Goal: Communication & Community: Answer question/provide support

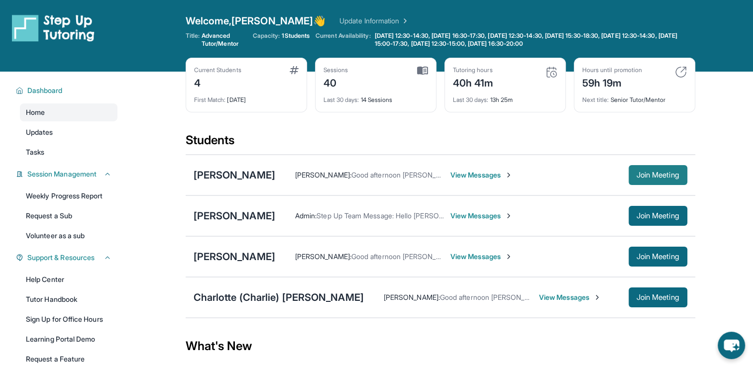
click at [655, 178] on span "Join Meeting" at bounding box center [658, 175] width 43 height 6
click at [539, 295] on span "View Messages" at bounding box center [570, 298] width 62 height 10
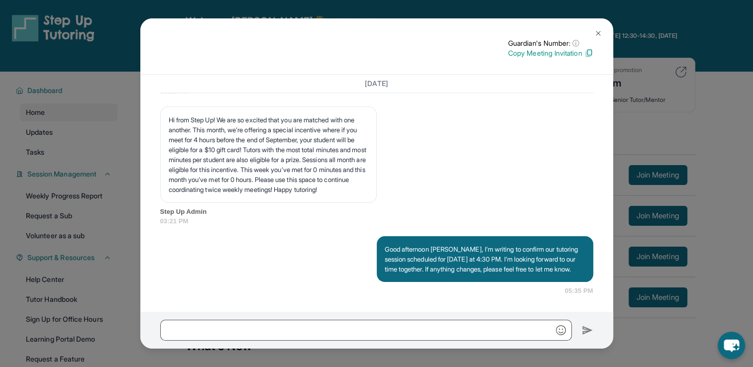
scroll to position [1457, 0]
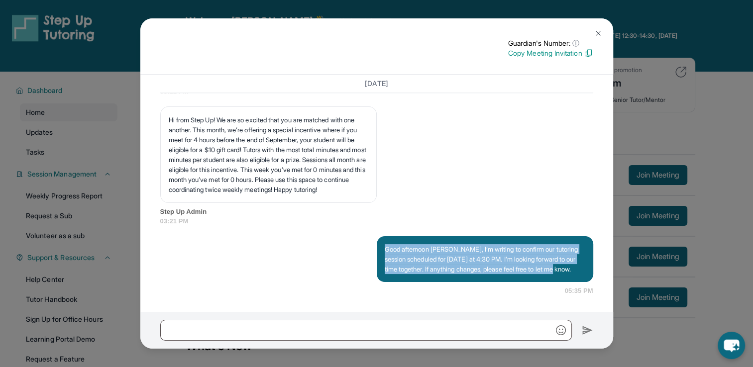
drag, startPoint x: 382, startPoint y: 239, endPoint x: 448, endPoint y: 283, distance: 79.8
click at [448, 283] on div "Good afternoon [PERSON_NAME], I’m writing to confirm our tutoring session sched…" at bounding box center [376, 266] width 433 height 60
copy p "Good afternoon [PERSON_NAME], I’m writing to confirm our tutoring session sched…"
click at [601, 31] on img at bounding box center [598, 33] width 8 height 8
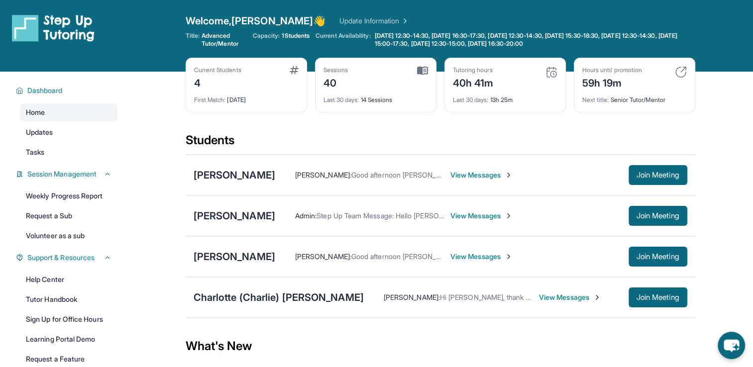
click at [482, 178] on span "View Messages" at bounding box center [481, 175] width 62 height 10
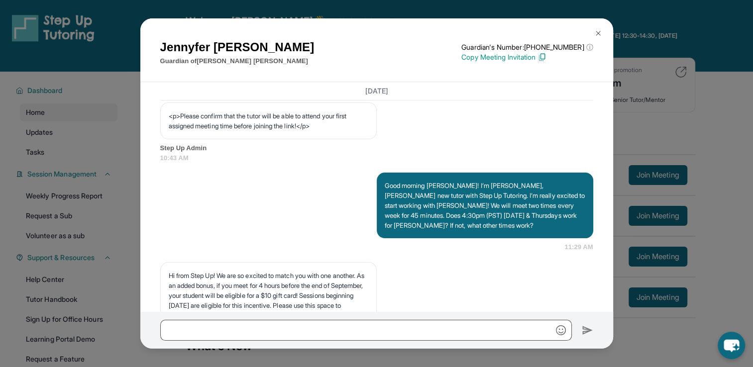
scroll to position [637, 0]
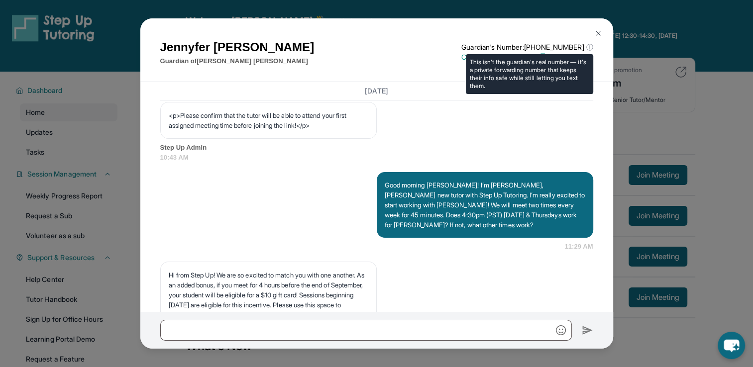
click at [590, 45] on span "ⓘ" at bounding box center [589, 47] width 7 height 10
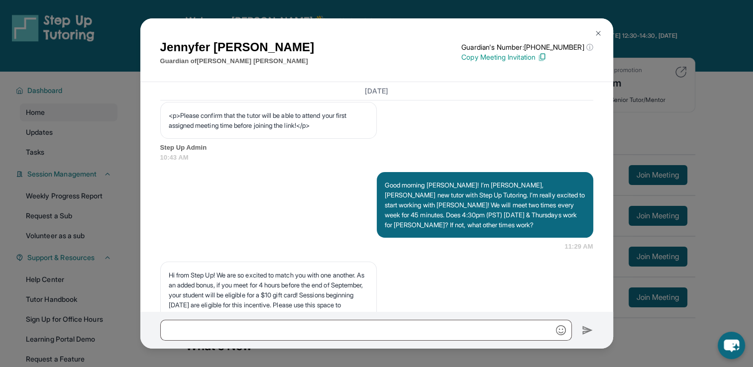
click at [597, 37] on img at bounding box center [598, 33] width 8 height 8
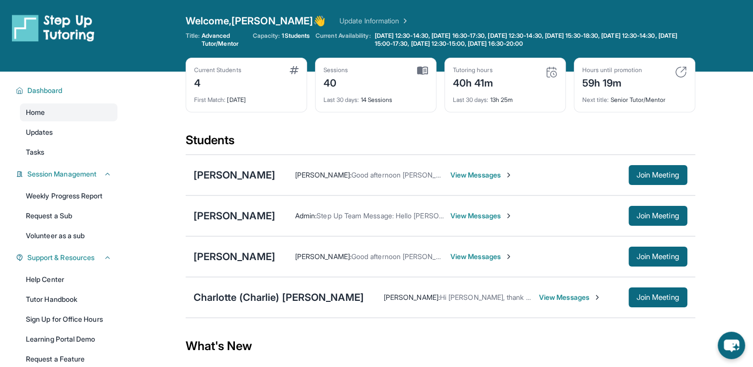
click at [474, 176] on span "View Messages" at bounding box center [481, 175] width 62 height 10
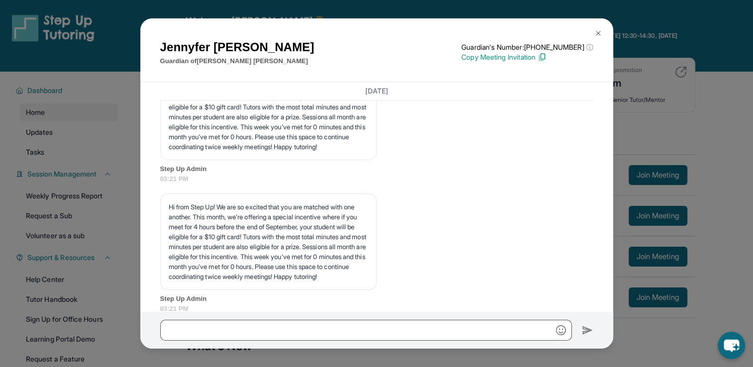
scroll to position [1485, 0]
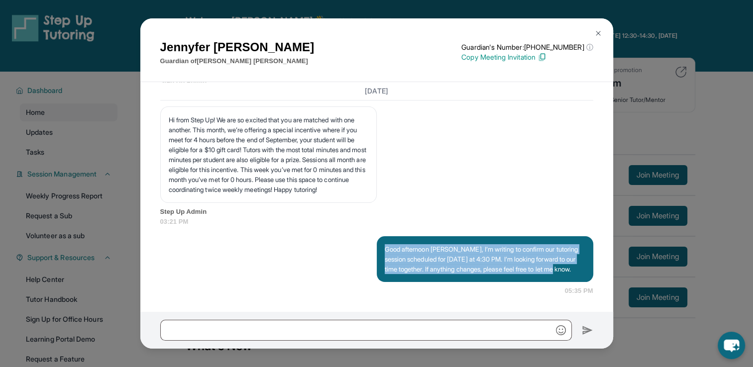
drag, startPoint x: 420, startPoint y: 270, endPoint x: 380, endPoint y: 238, distance: 51.0
click at [380, 238] on div "Good afternoon [PERSON_NAME], I’m writing to confirm our tutoring session sched…" at bounding box center [485, 259] width 217 height 46
copy p "Good afternoon [PERSON_NAME], I’m writing to confirm our tutoring session sched…"
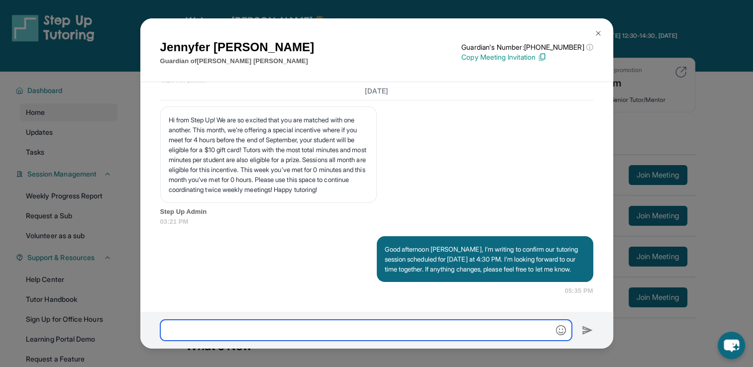
click at [281, 336] on input "text" at bounding box center [366, 330] width 412 height 21
paste input "**********"
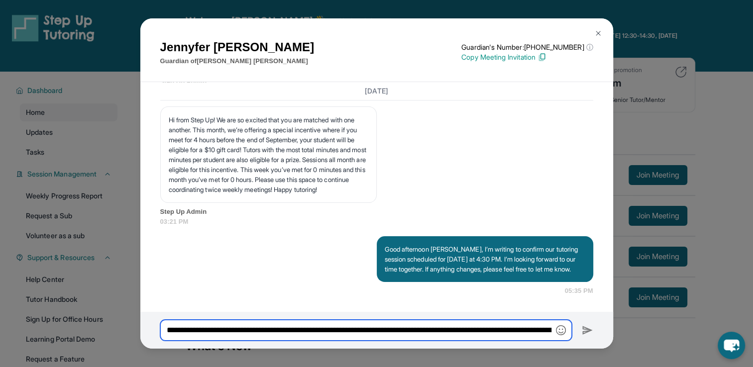
scroll to position [0, 344]
type input "**********"
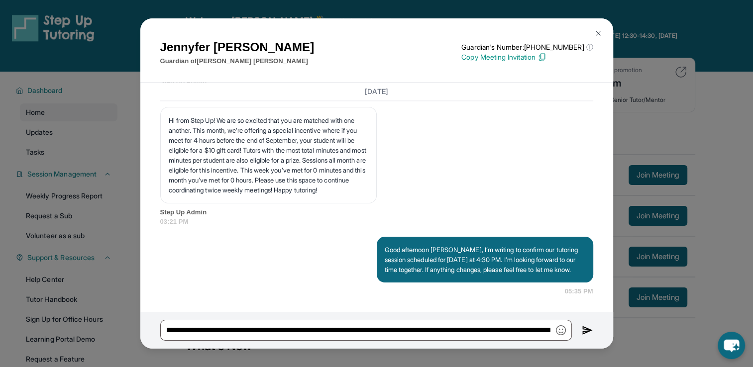
click at [589, 330] on img at bounding box center [587, 331] width 11 height 12
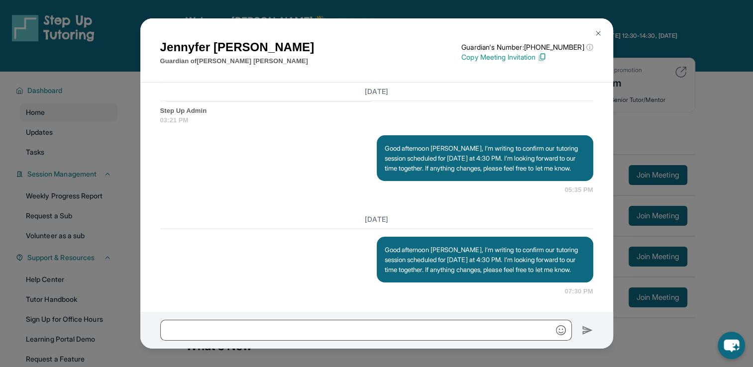
scroll to position [1596, 0]
click at [597, 30] on img at bounding box center [598, 33] width 8 height 8
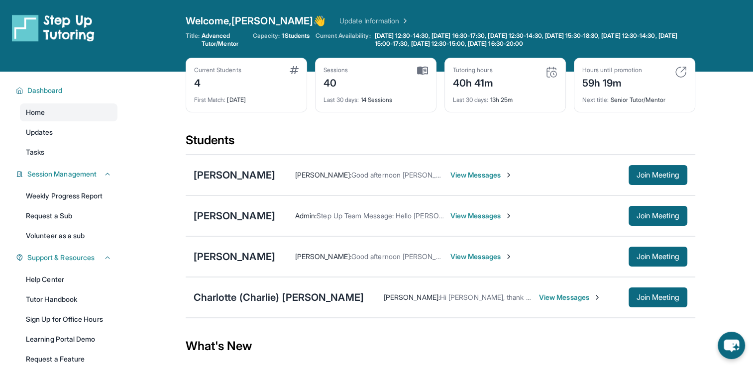
click at [470, 176] on span "View Messages" at bounding box center [481, 175] width 62 height 10
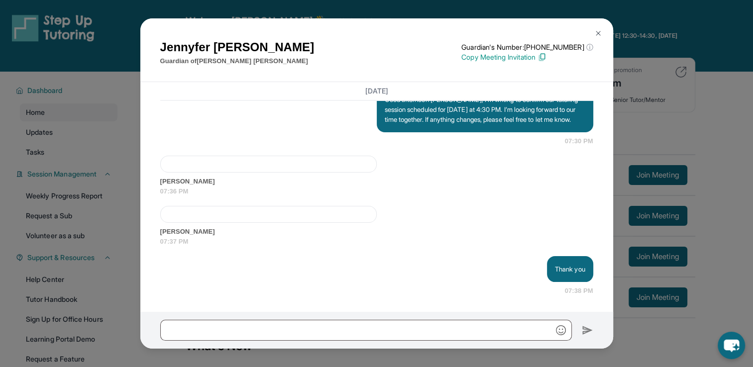
scroll to position [1746, 0]
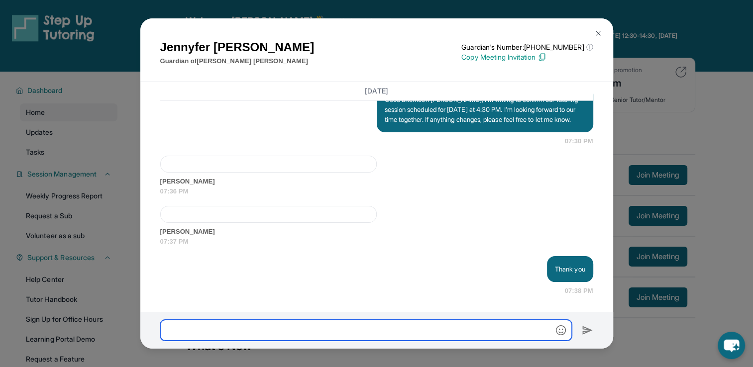
click at [368, 327] on input "text" at bounding box center [366, 330] width 412 height 21
type input "**********"
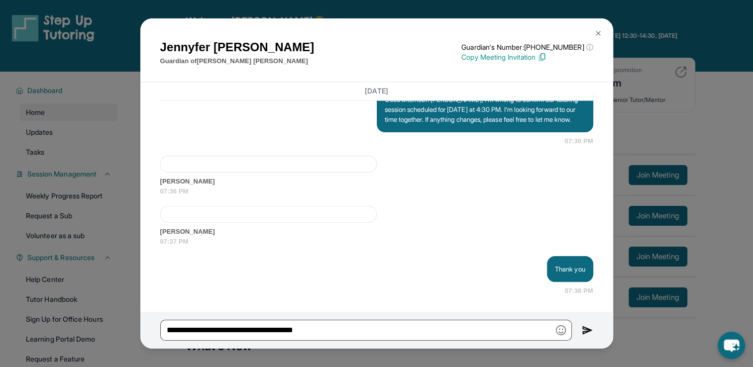
click at [594, 37] on img at bounding box center [598, 33] width 8 height 8
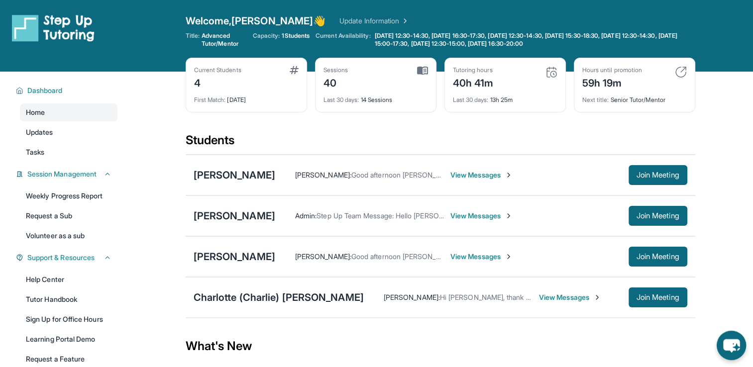
click at [734, 348] on icon "chat-button" at bounding box center [731, 345] width 29 height 29
